Goal: Information Seeking & Learning: Check status

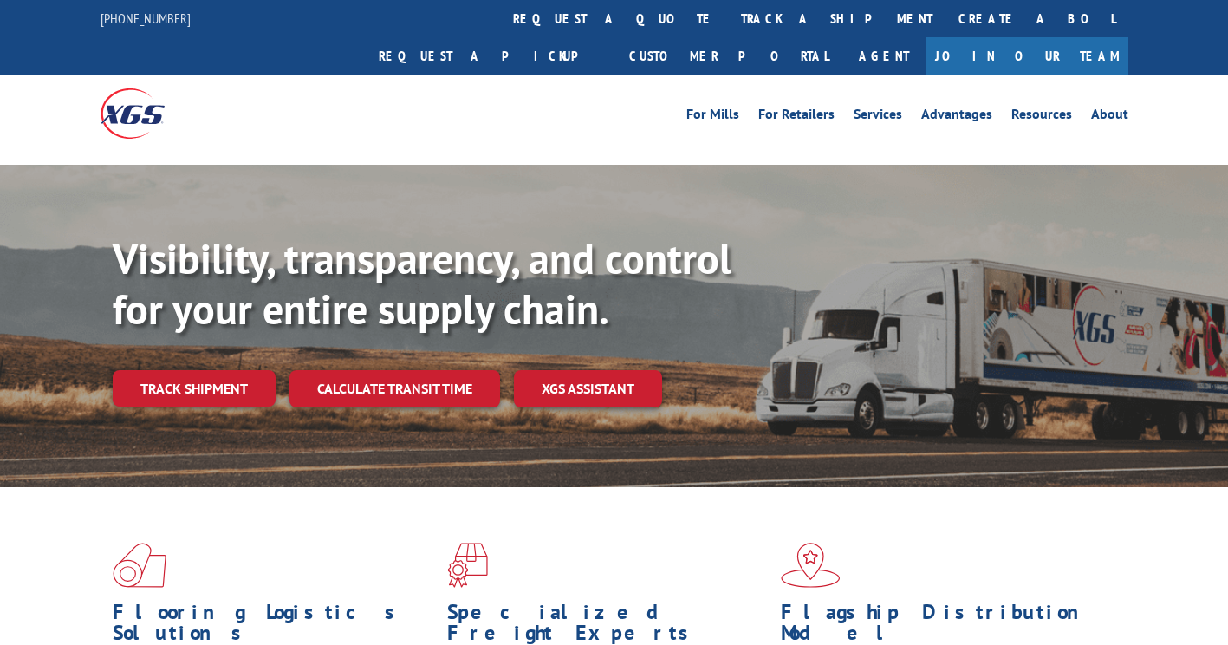
click at [205, 83] on div at bounding box center [229, 113] width 257 height 77
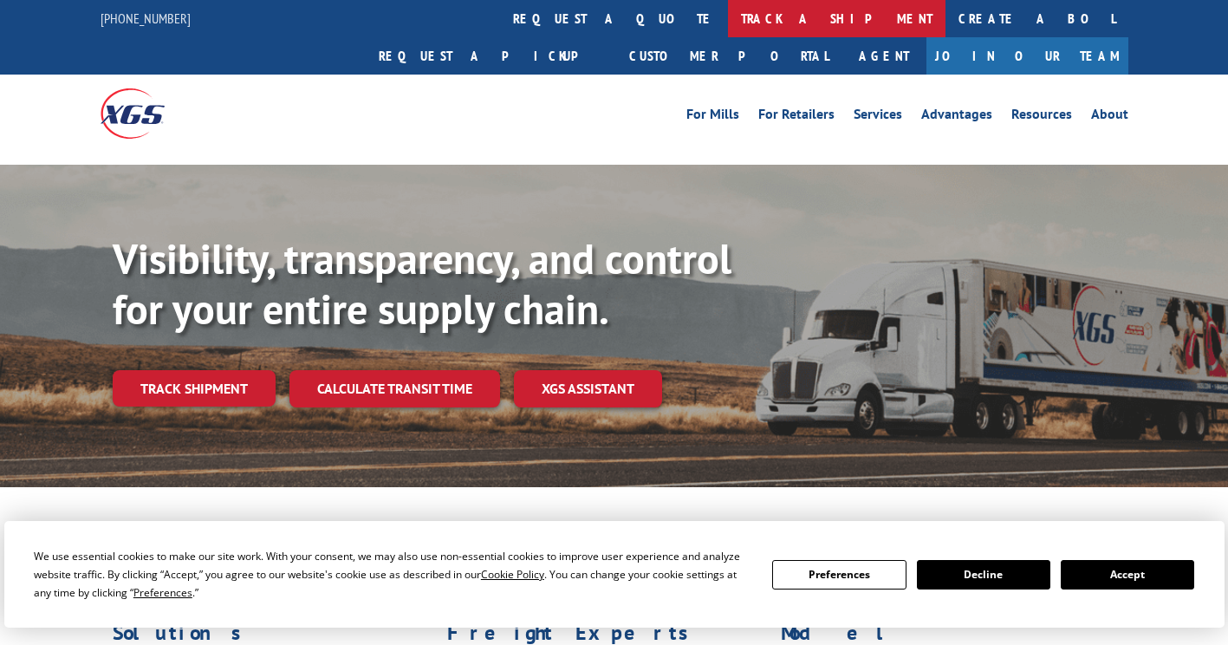
click at [728, 15] on link "track a shipment" at bounding box center [837, 18] width 218 height 37
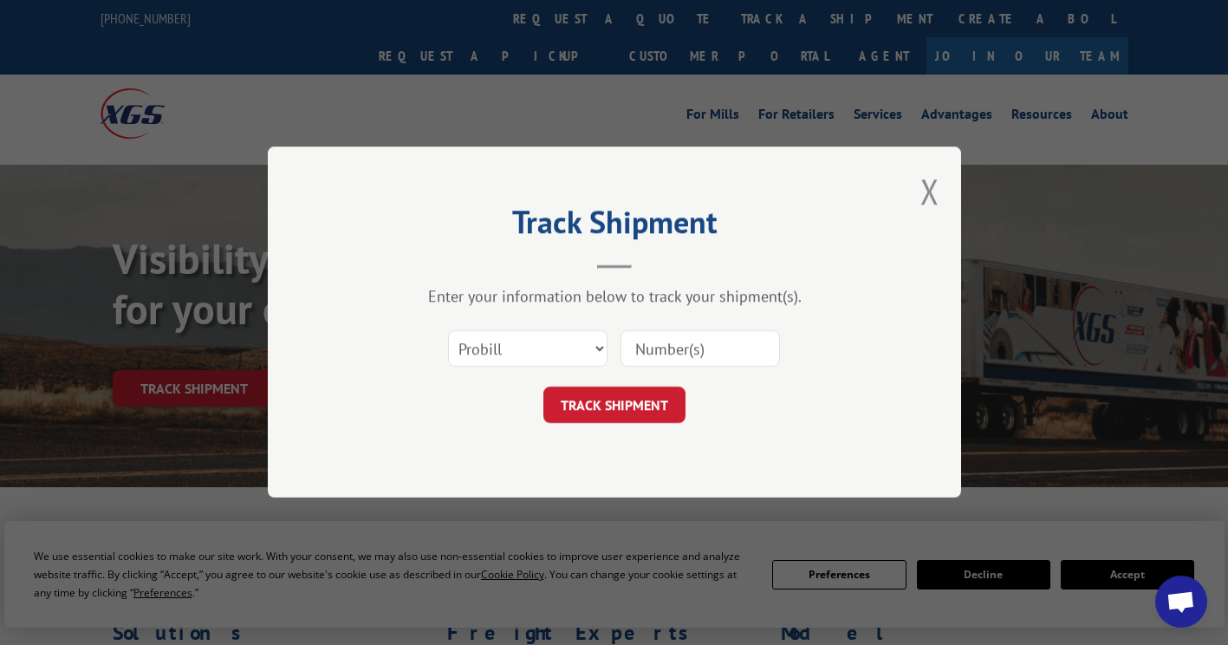
click at [671, 358] on input at bounding box center [701, 349] width 160 height 36
paste input "16999045"
type input "16999045"
click at [622, 413] on button "TRACK SHIPMENT" at bounding box center [615, 406] width 142 height 36
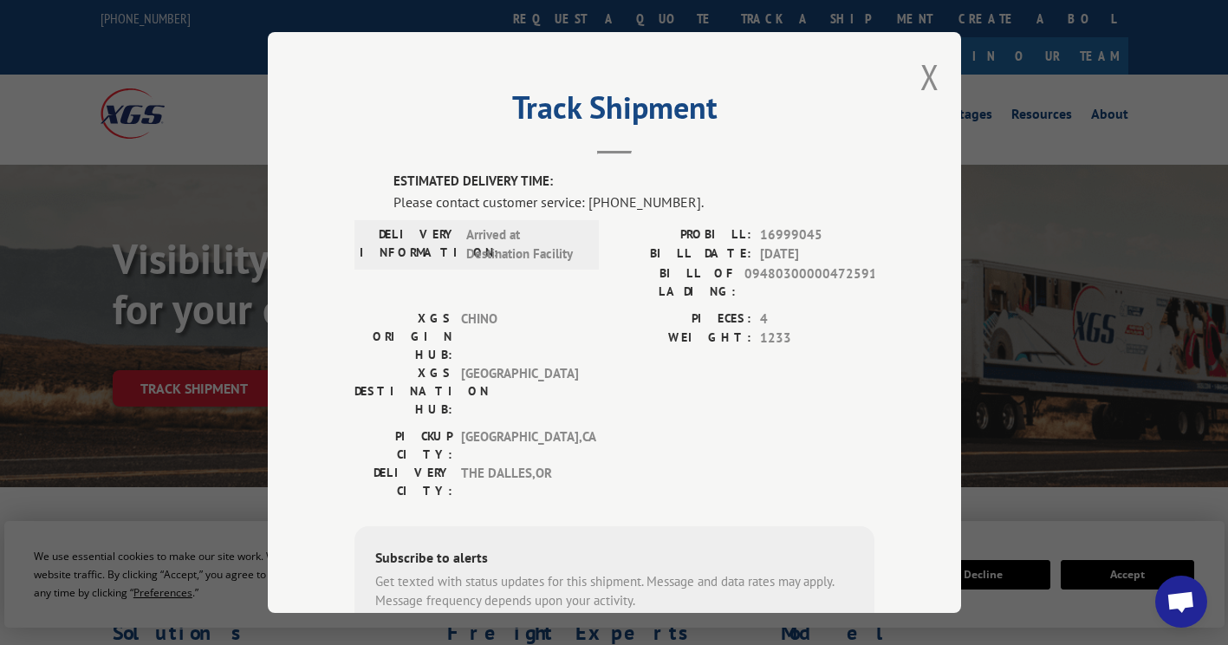
click at [681, 205] on div "Please contact customer service: [PHONE_NUMBER]." at bounding box center [634, 202] width 481 height 21
click at [672, 199] on div "Please contact customer service: [PHONE_NUMBER]." at bounding box center [634, 202] width 481 height 21
click at [921, 68] on button "Close modal" at bounding box center [930, 77] width 19 height 46
